Goal: Information Seeking & Learning: Learn about a topic

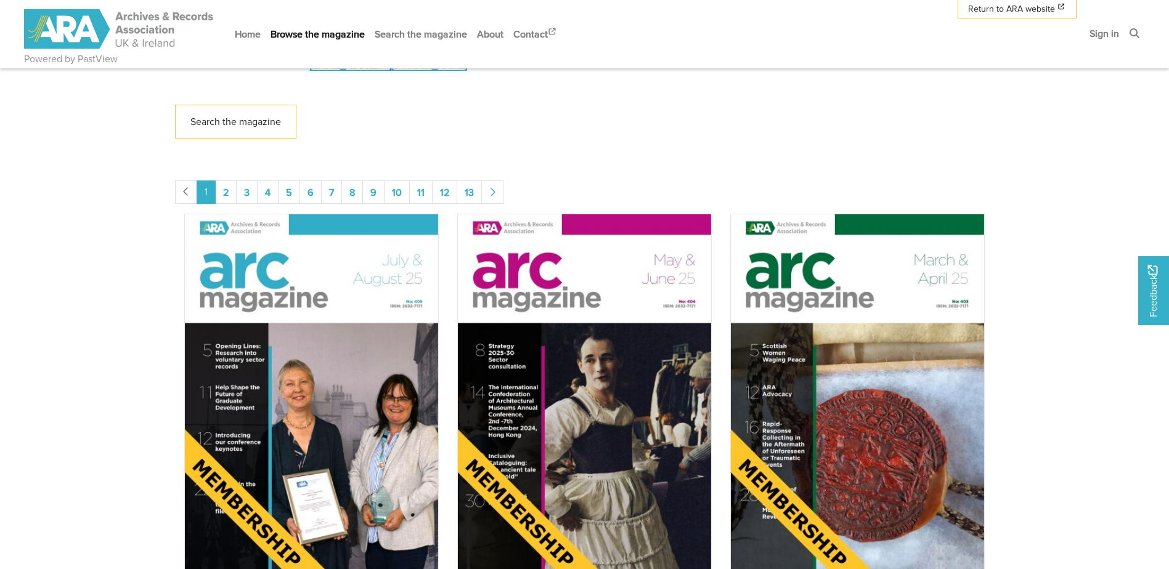
scroll to position [493, 0]
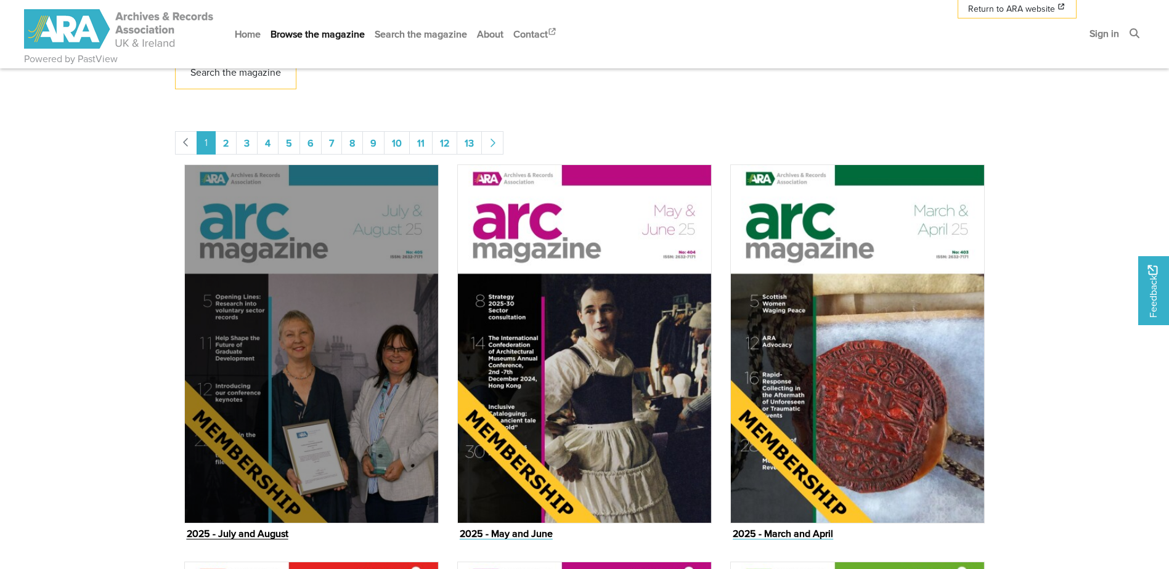
click at [344, 423] on img "Issue" at bounding box center [311, 344] width 254 height 359
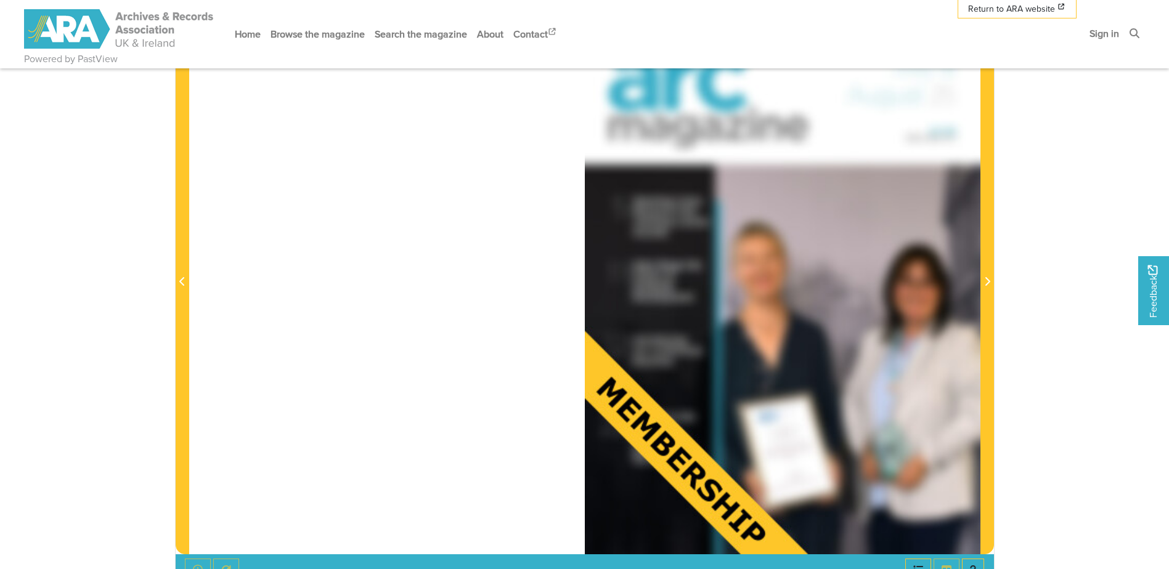
scroll to position [246, 0]
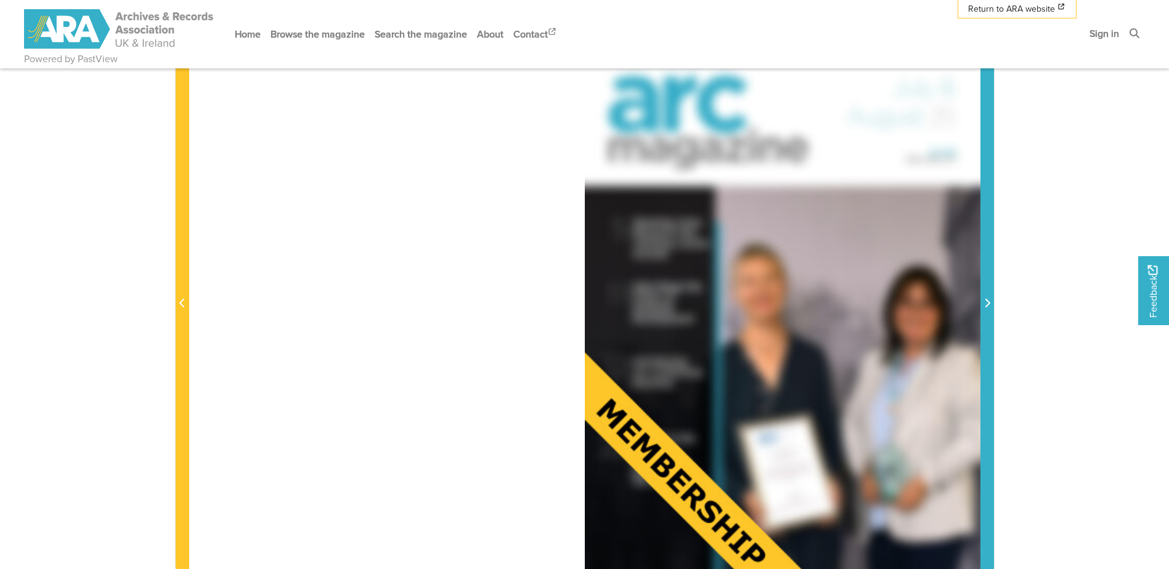
click at [990, 302] on span "Next Page" at bounding box center [987, 303] width 12 height 15
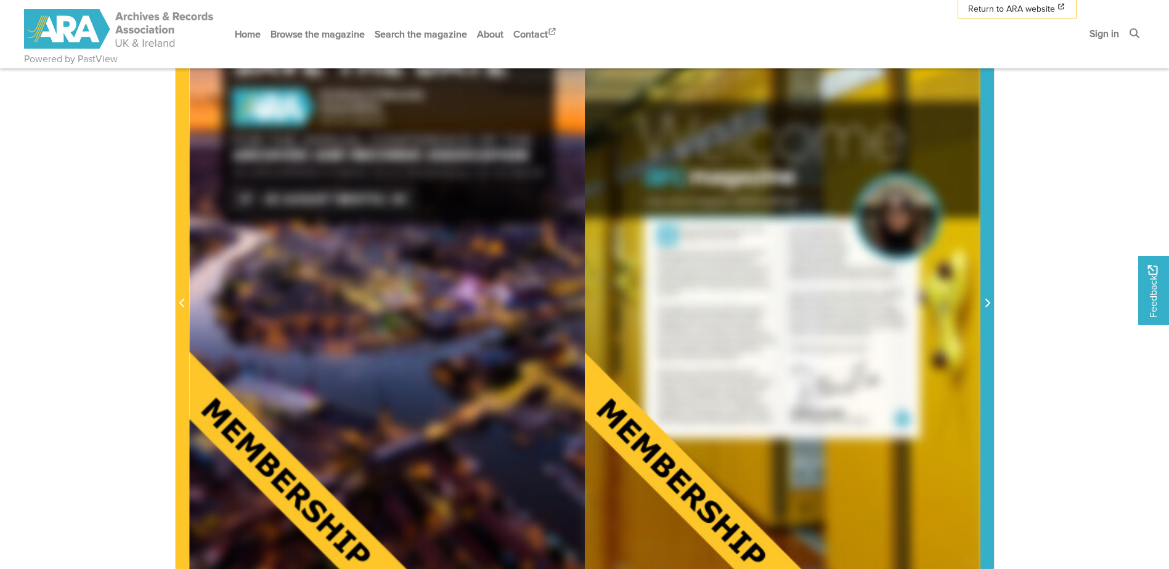
click at [990, 302] on span "Next Page" at bounding box center [987, 303] width 12 height 15
click at [988, 301] on icon "Next Page" at bounding box center [987, 303] width 5 height 9
